Goal: Information Seeking & Learning: Find specific fact

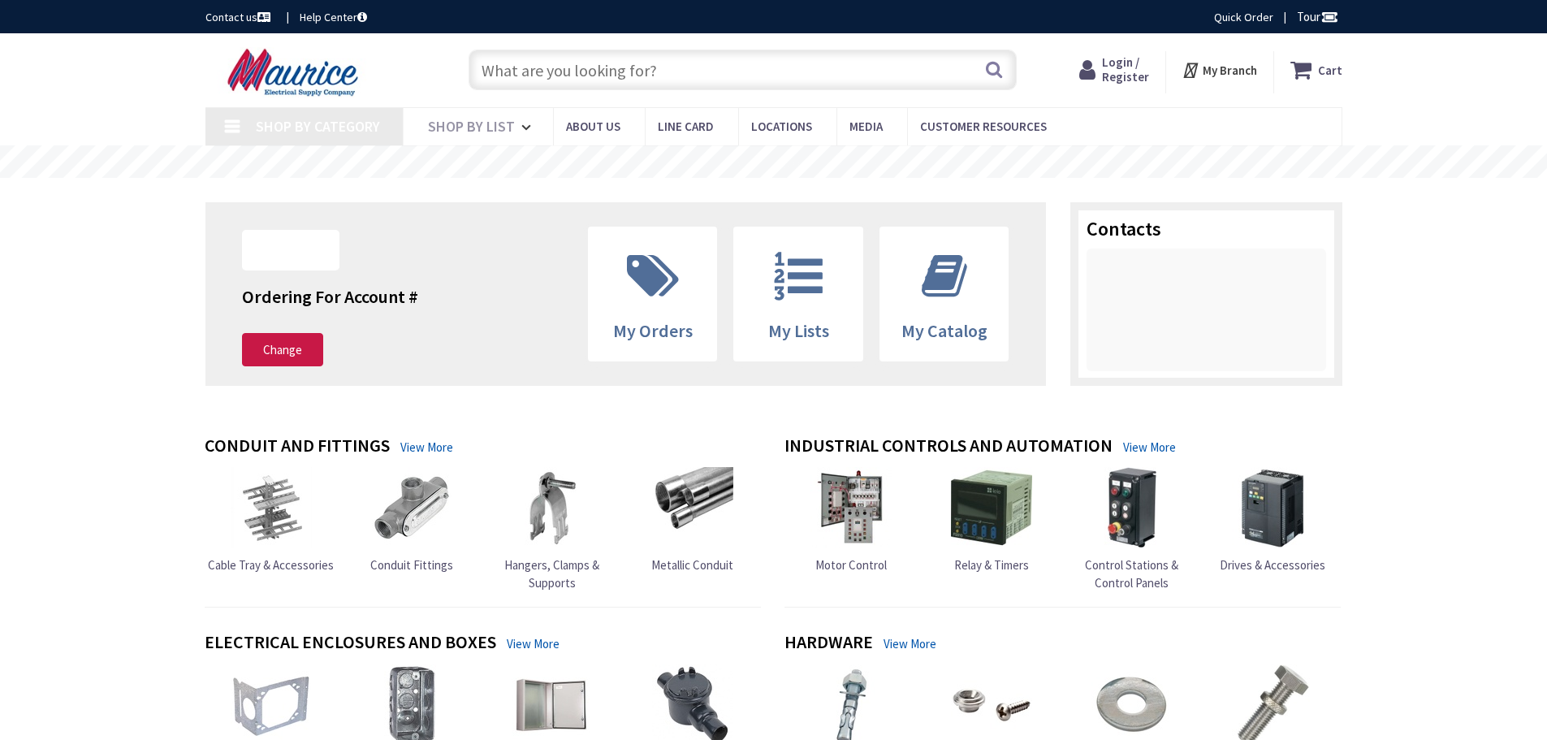
click at [629, 65] on input "text" at bounding box center [743, 70] width 548 height 41
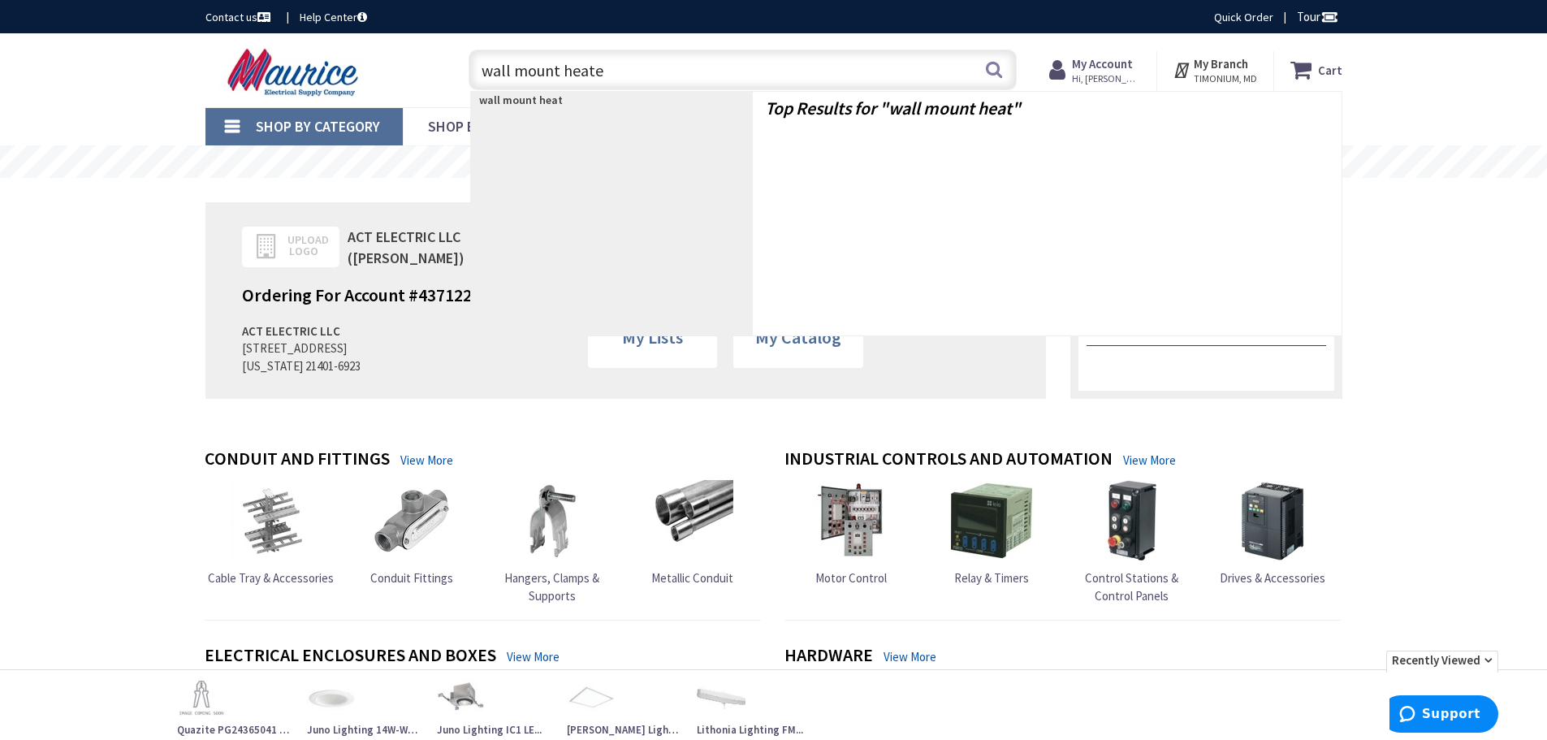
type input "wall mount heater"
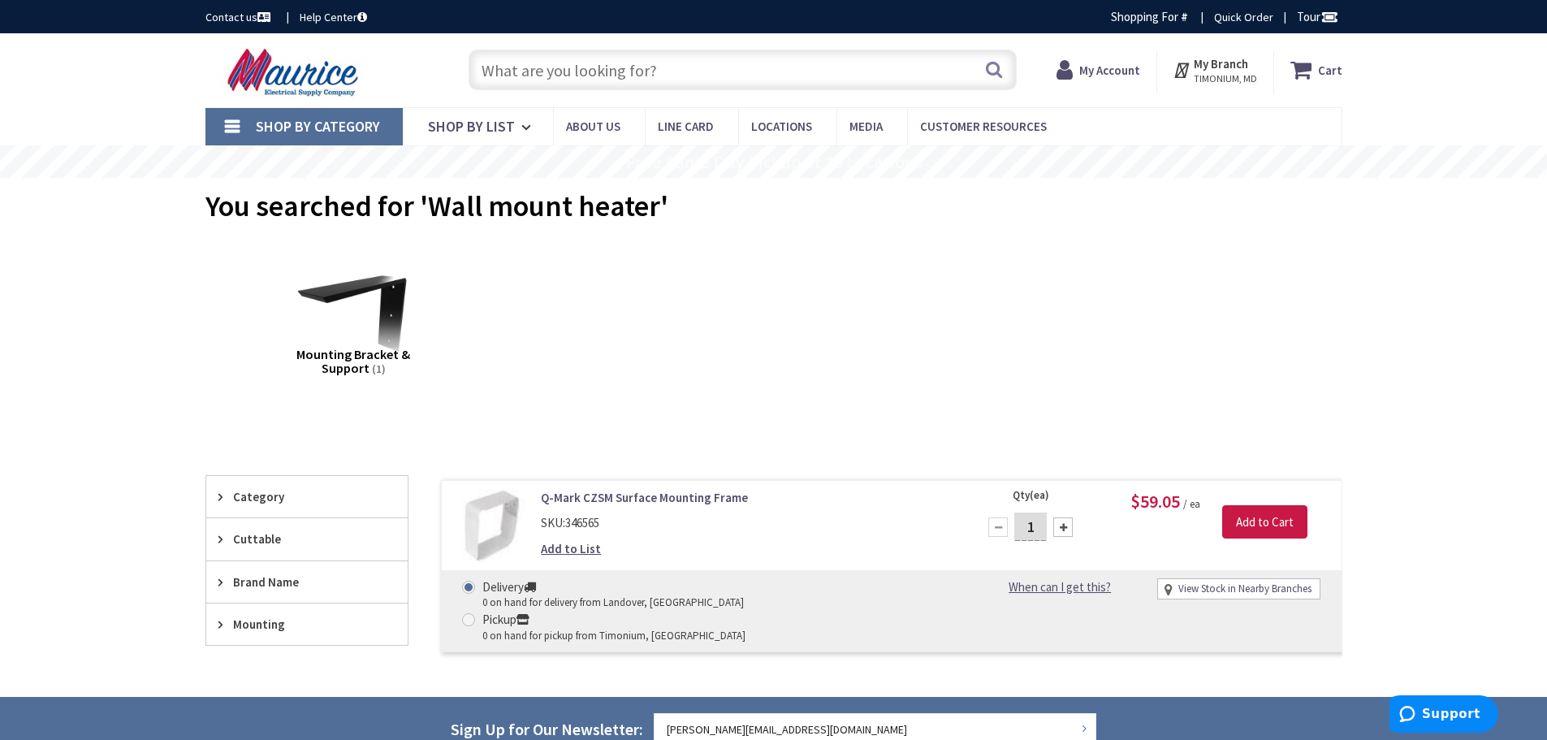
click at [570, 70] on input "text" at bounding box center [743, 70] width 548 height 41
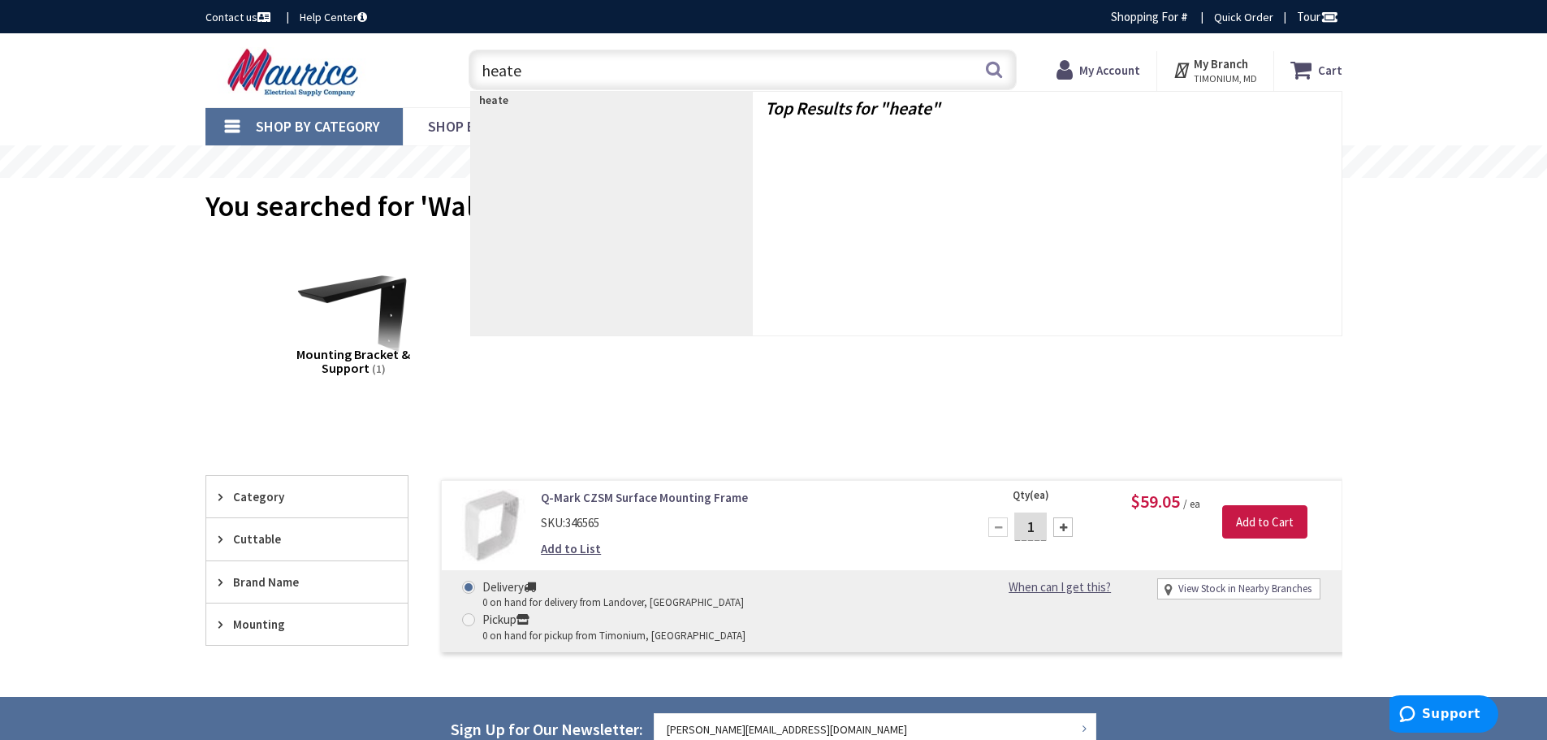
type input "heater"
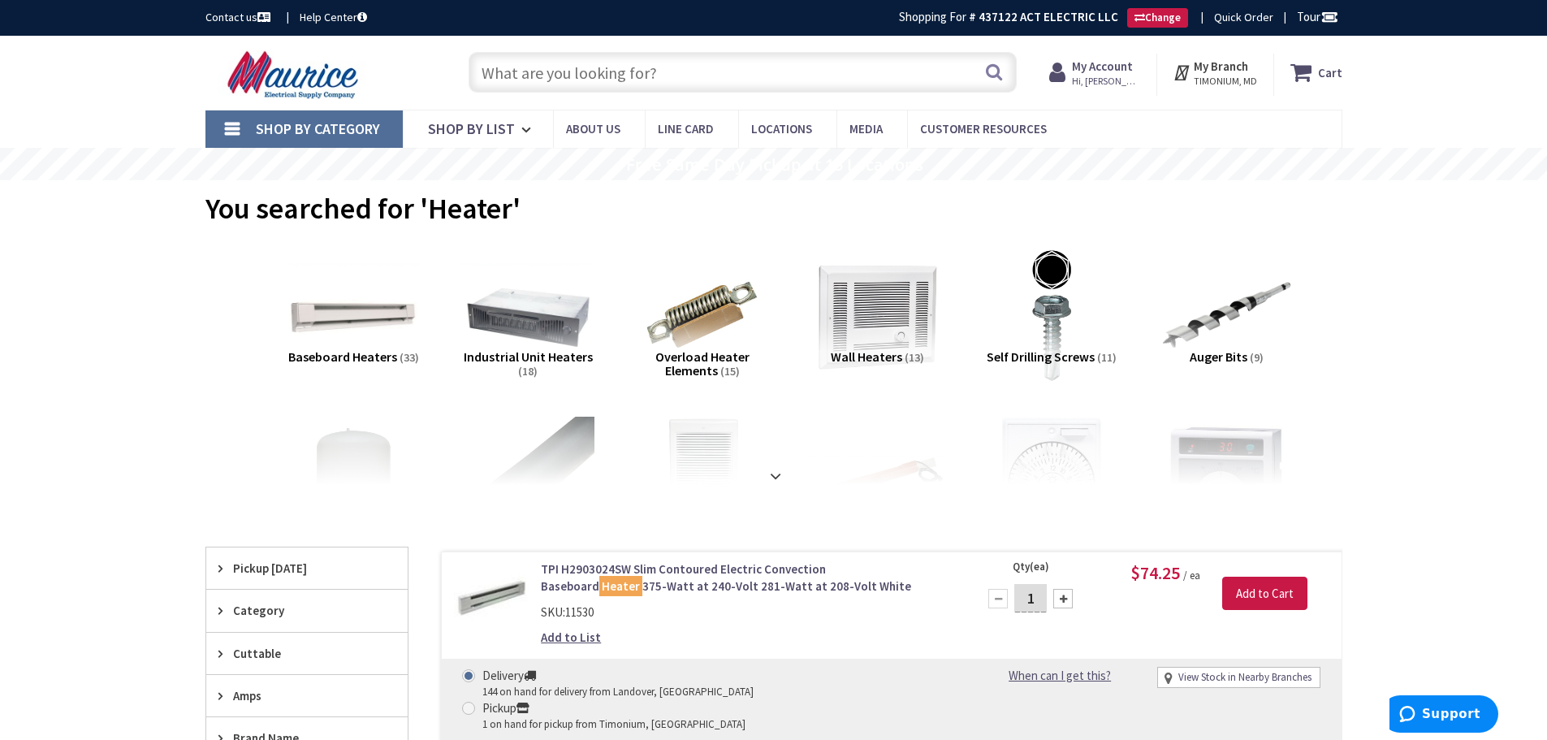
click at [655, 76] on input "text" at bounding box center [743, 72] width 548 height 41
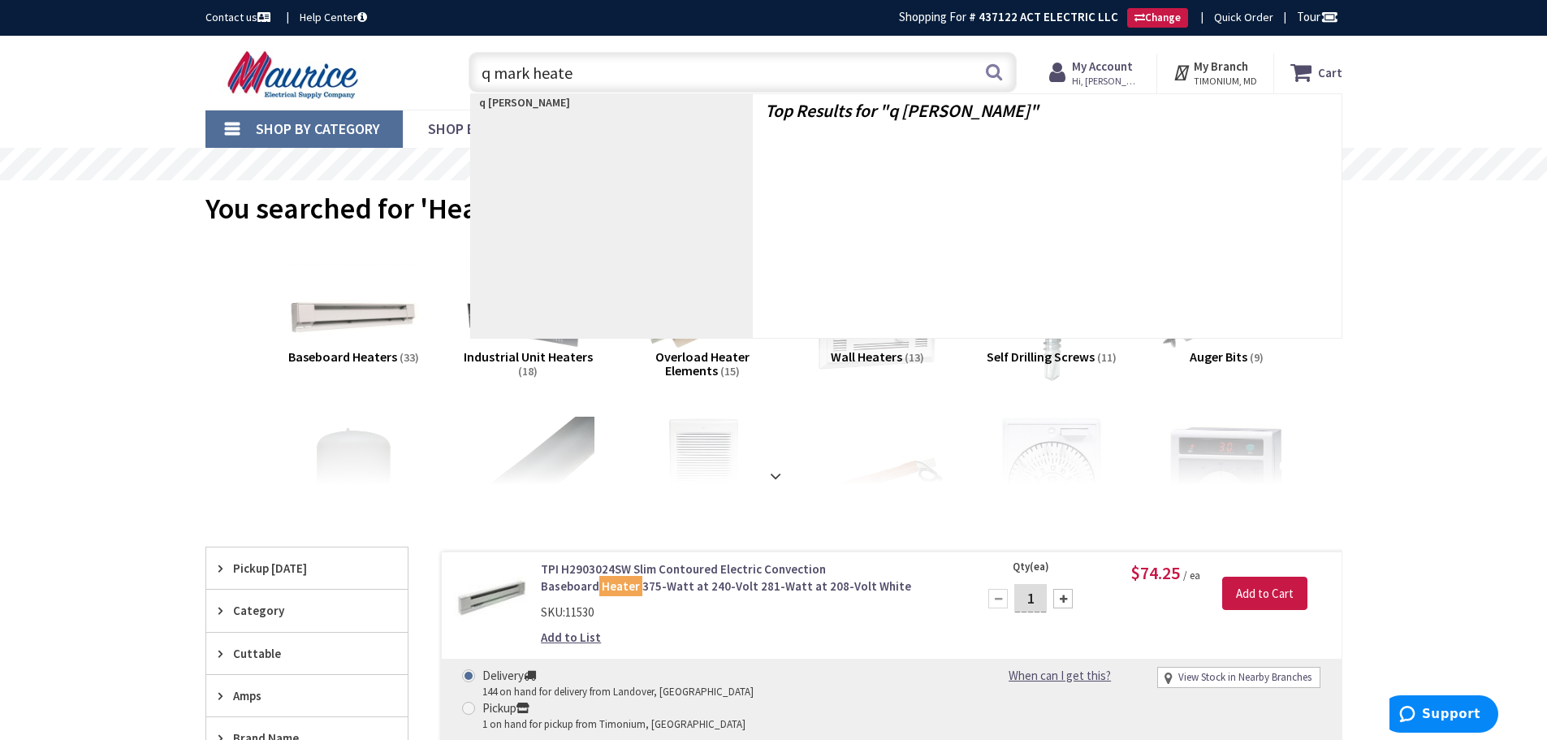
type input "q mark heater"
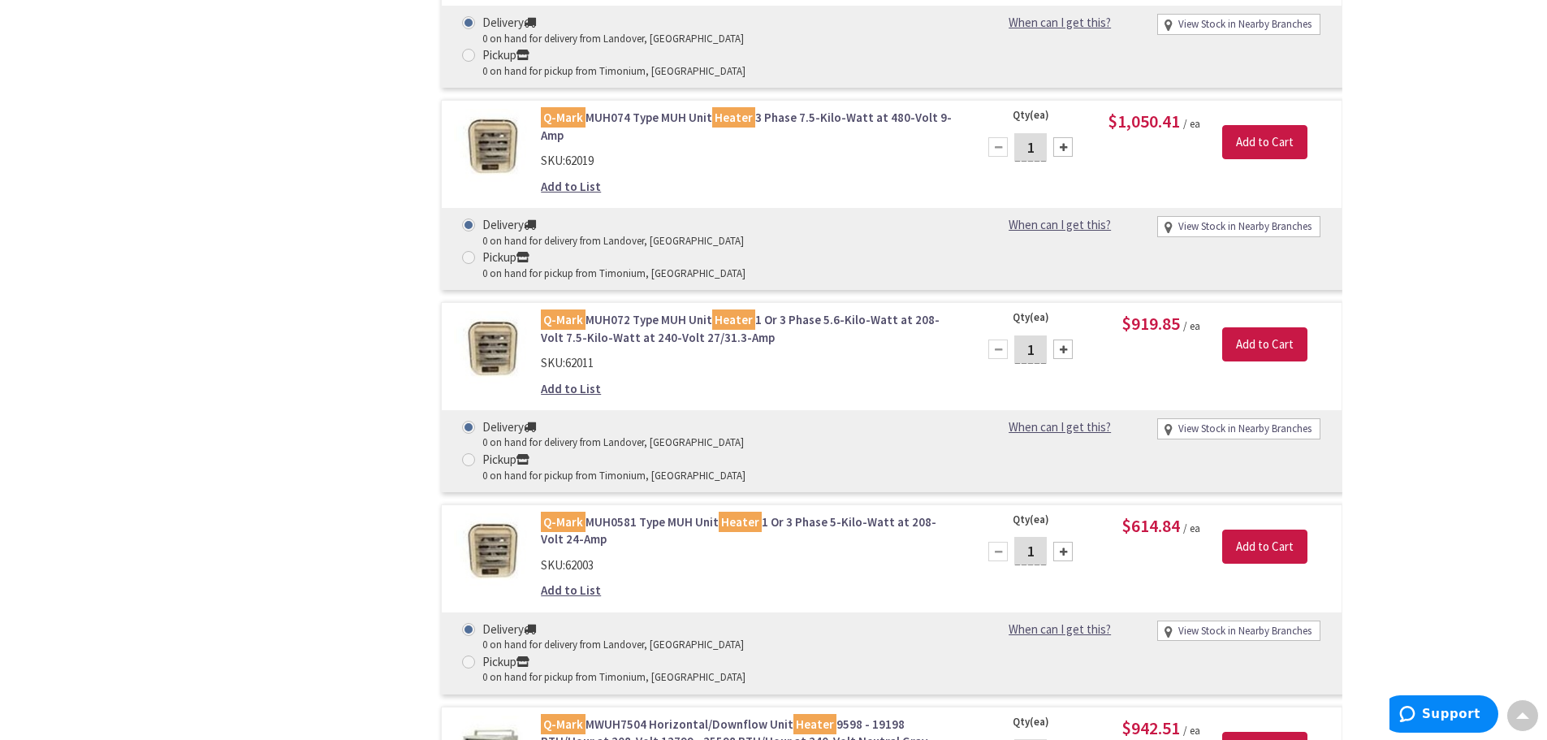
scroll to position [1708, 0]
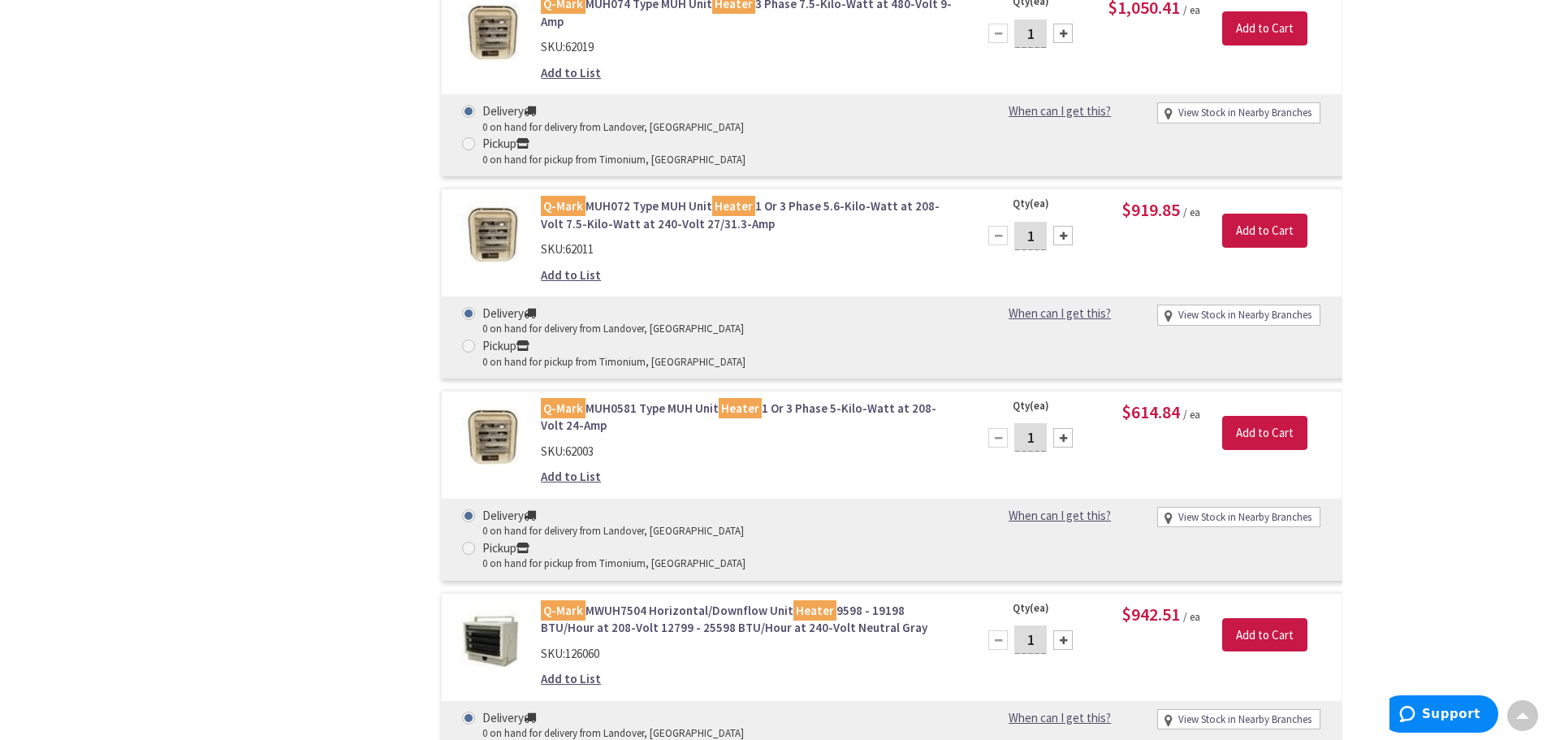
drag, startPoint x: 659, startPoint y: 156, endPoint x: 699, endPoint y: 175, distance: 45.0
click at [659, 400] on link "Q-Mark MUH0581 Type MUH Unit Heater 1 Or 3 Phase 5-Kilo-Watt at 208-Volt 24-Amp" at bounding box center [747, 417] width 413 height 35
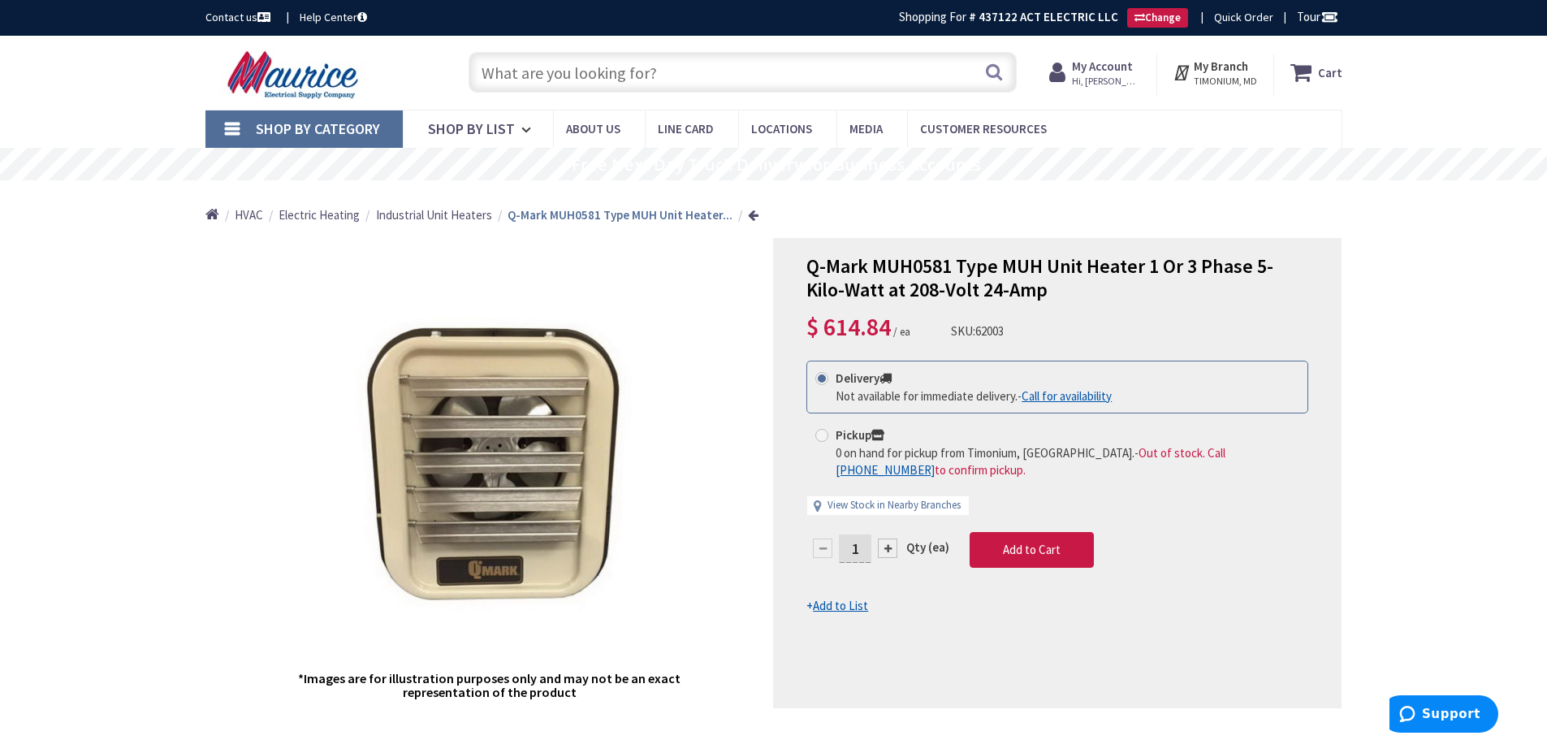
click at [537, 67] on input "text" at bounding box center [743, 72] width 548 height 41
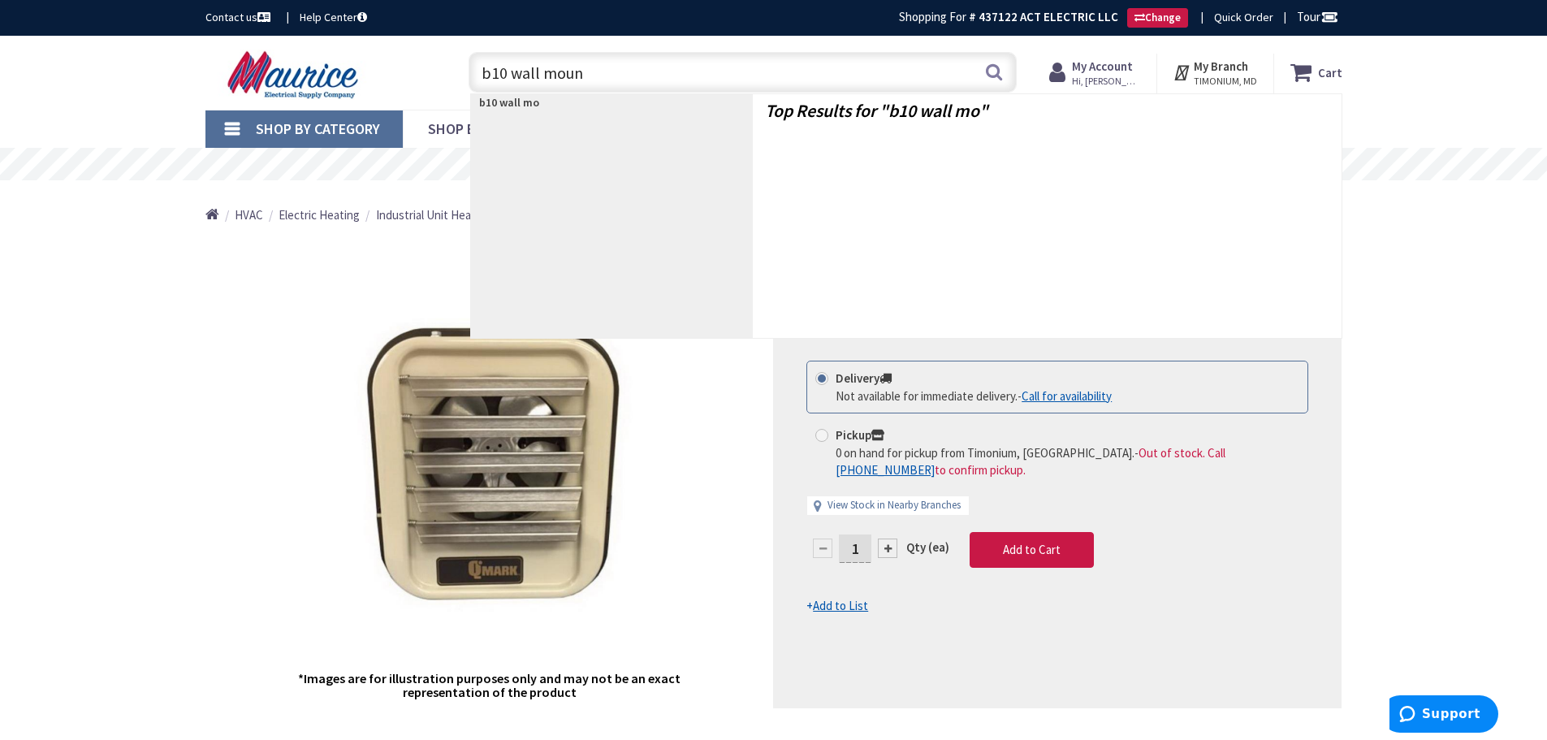
type input "b10 wall mount"
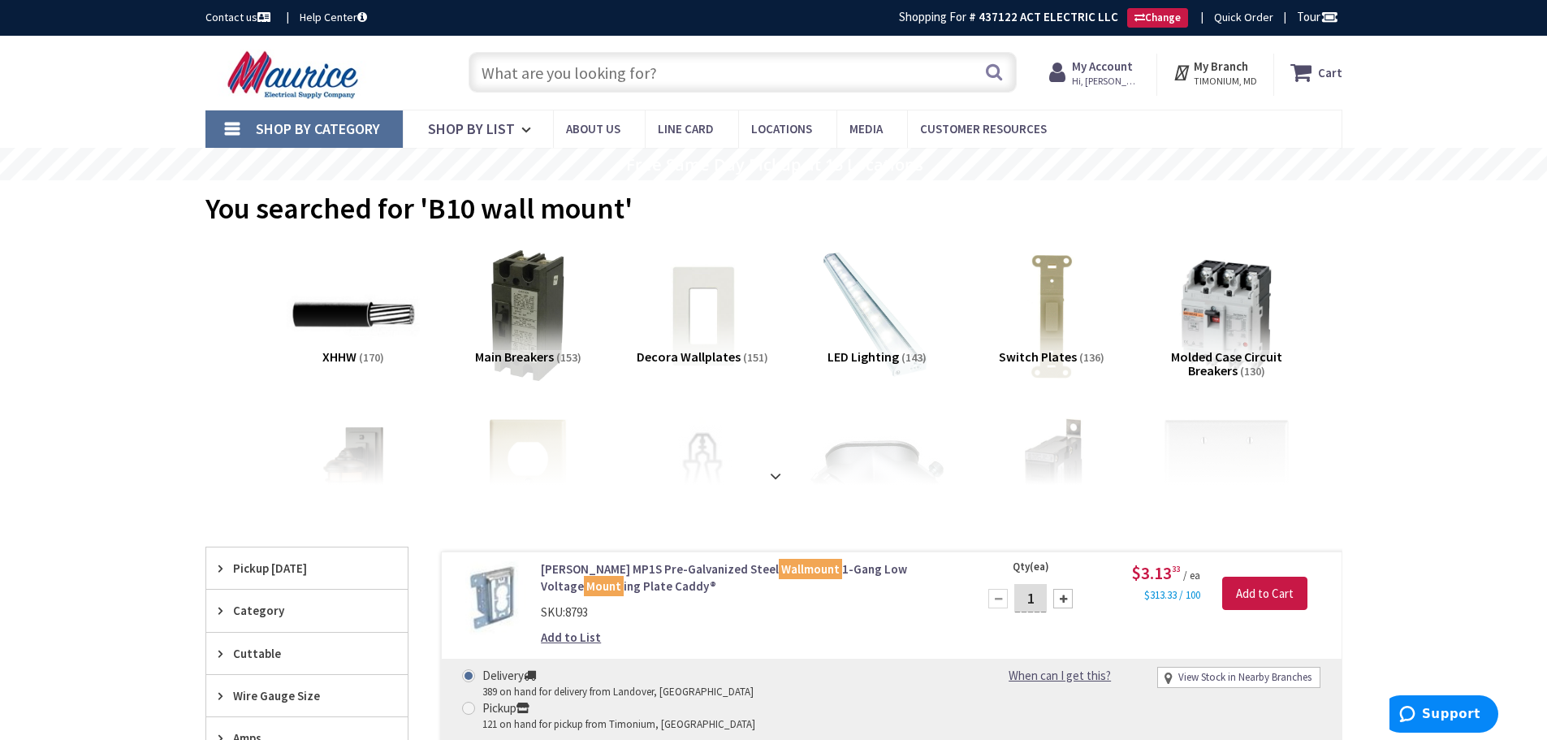
click at [588, 84] on input "text" at bounding box center [743, 72] width 548 height 41
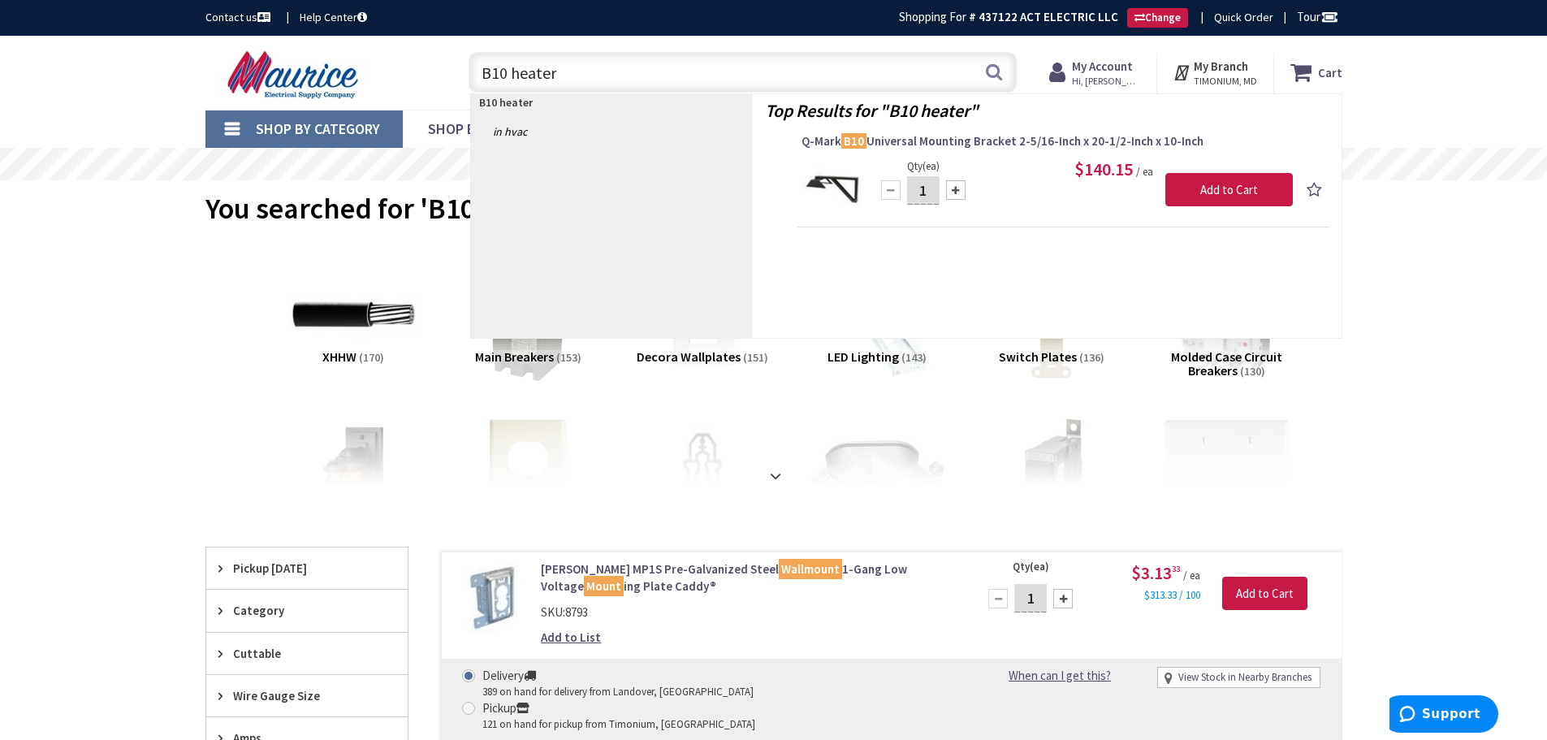
click at [577, 75] on input "B10 heater" at bounding box center [743, 72] width 548 height 41
drag, startPoint x: 580, startPoint y: 70, endPoint x: 417, endPoint y: 70, distance: 163.2
click at [404, 66] on div "Toggle Nav B10 heater B10 heater Search Cart My Cart Close" at bounding box center [773, 72] width 1161 height 54
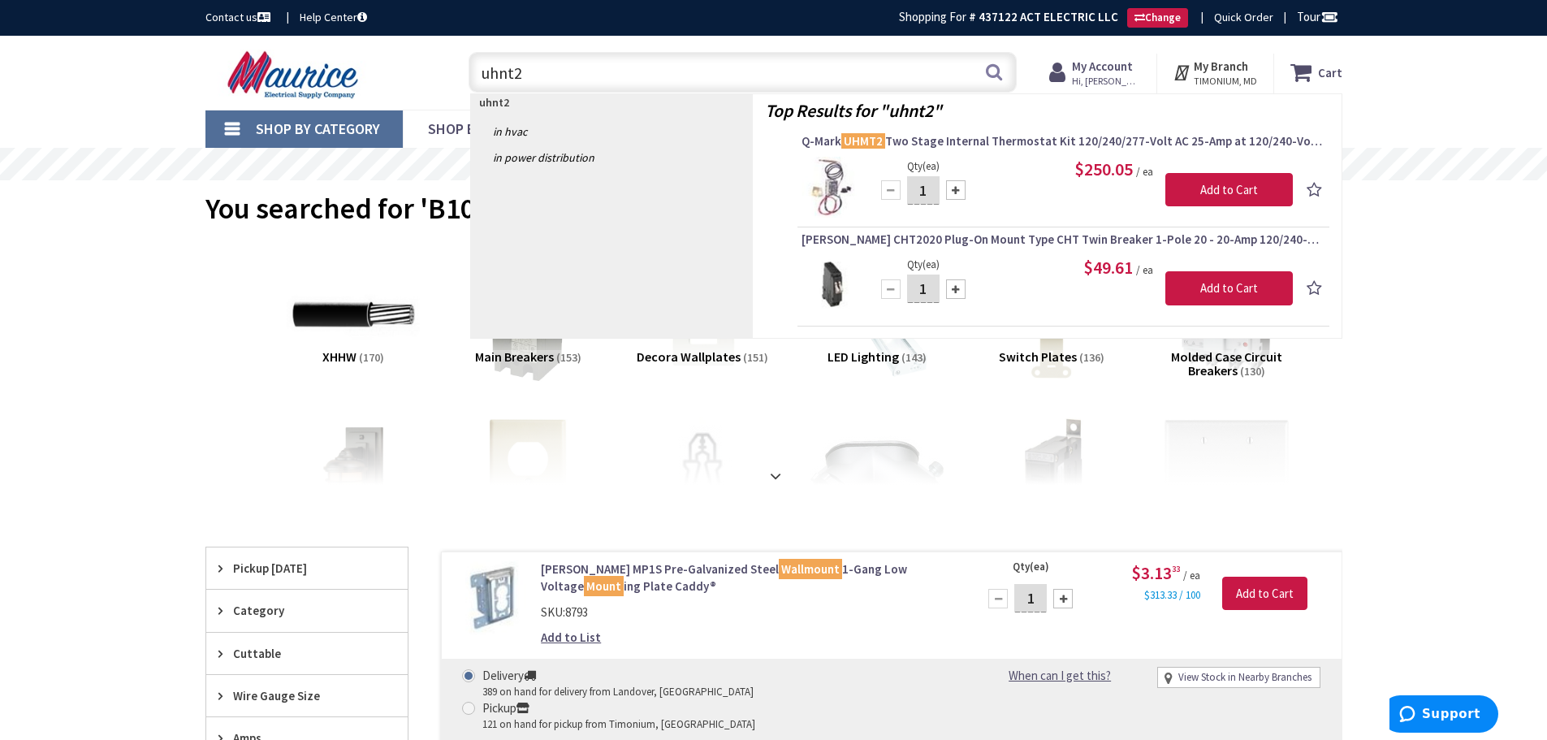
click at [512, 76] on input "uhnt2" at bounding box center [743, 72] width 548 height 41
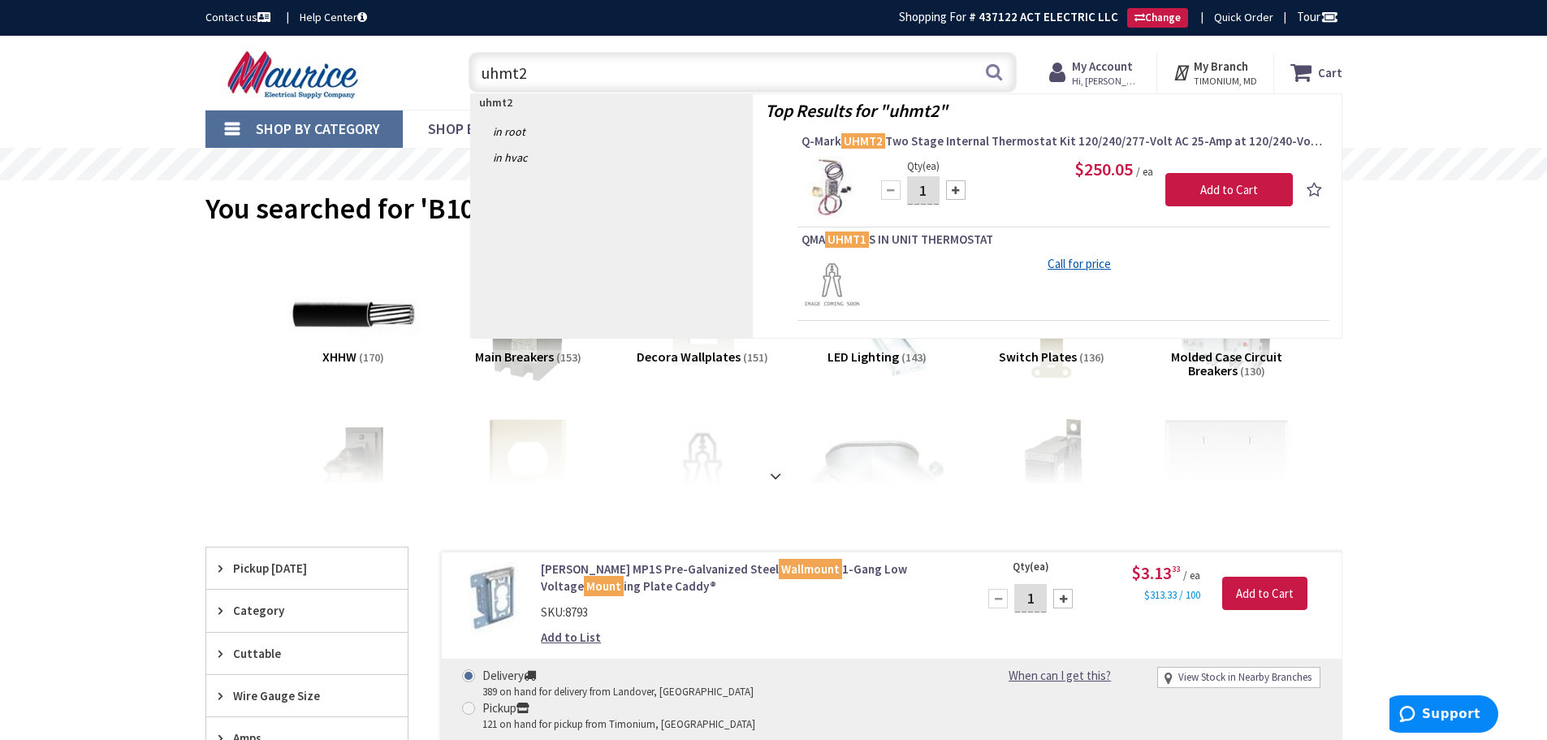
drag, startPoint x: 580, startPoint y: 67, endPoint x: 392, endPoint y: 54, distance: 188.0
click at [392, 54] on div "Toggle Nav uhmt2 uhmt2 Search Cart My Cart Close" at bounding box center [773, 72] width 1161 height 54
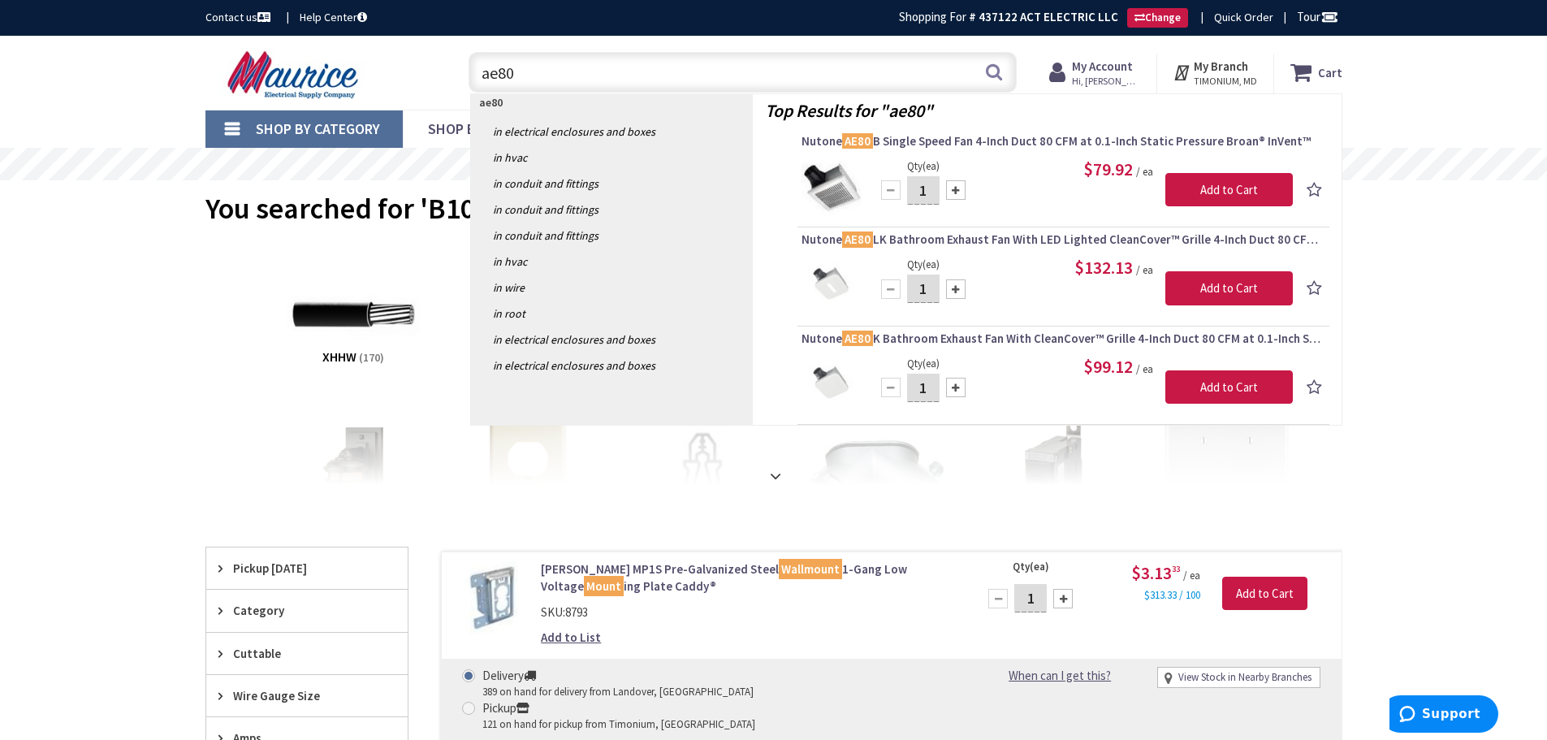
drag, startPoint x: 626, startPoint y: 76, endPoint x: 432, endPoint y: 69, distance: 194.2
click at [432, 69] on div "Toggle Nav ae80 ae80 Search Cart My Cart Close" at bounding box center [773, 72] width 1161 height 54
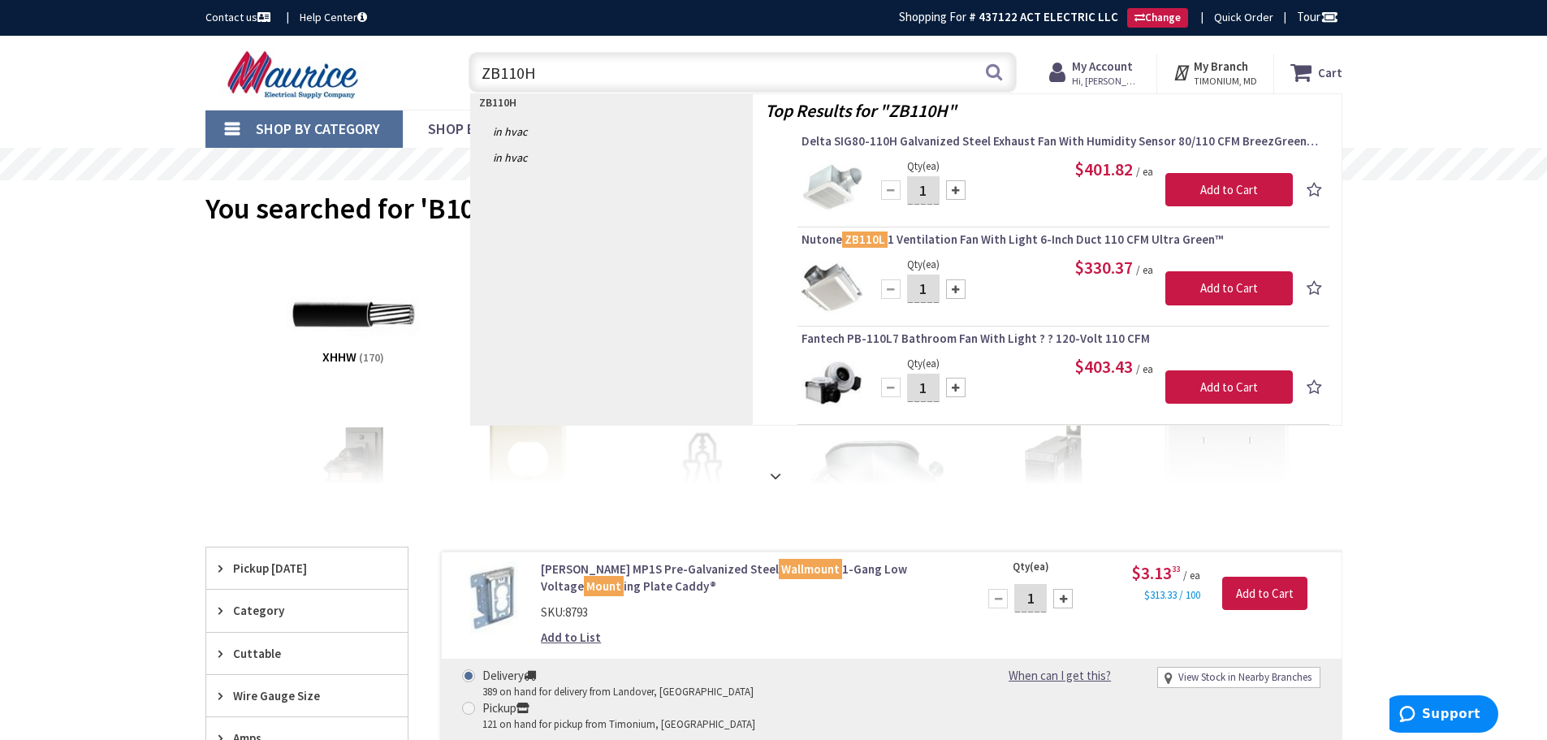
click at [490, 73] on input "ZB110H" at bounding box center [743, 72] width 548 height 41
click at [485, 73] on input "ZB110H" at bounding box center [743, 72] width 548 height 41
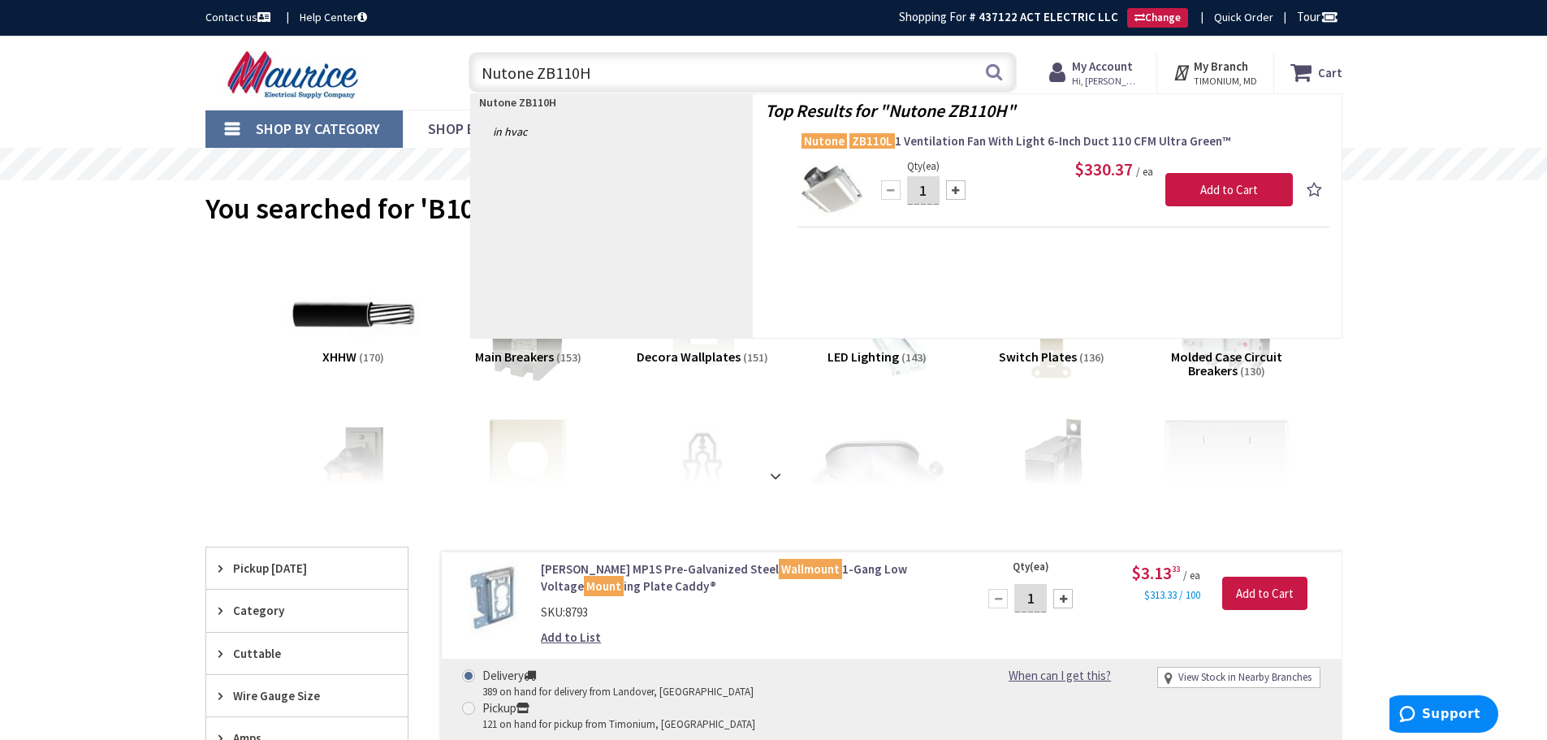
drag, startPoint x: 604, startPoint y: 70, endPoint x: 250, endPoint y: 96, distance: 355.0
click at [253, 96] on div "Toggle Nav Nutone ZB110H Nutone ZB110H Search Cart My Cart Close" at bounding box center [773, 72] width 1161 height 54
type input "Nutone ZB110H"
